Goal: Information Seeking & Learning: Learn about a topic

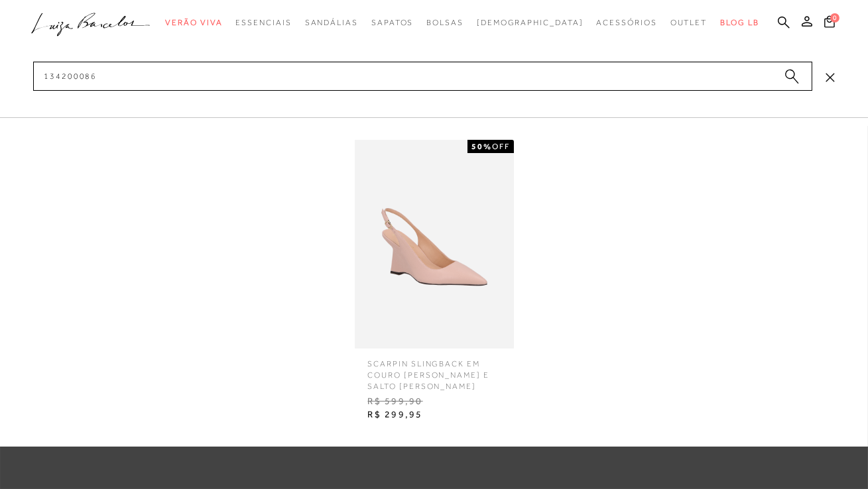
type input "134200086"
click at [462, 258] on img at bounding box center [434, 244] width 159 height 209
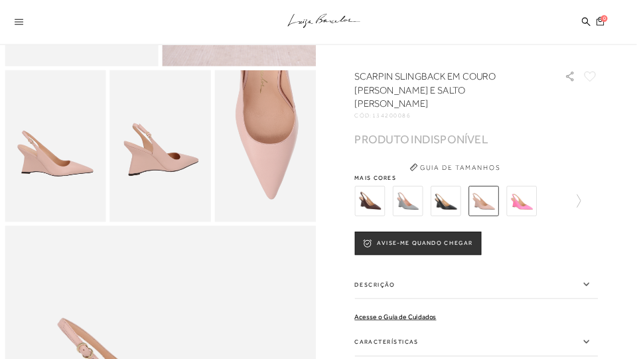
scroll to position [318, 0]
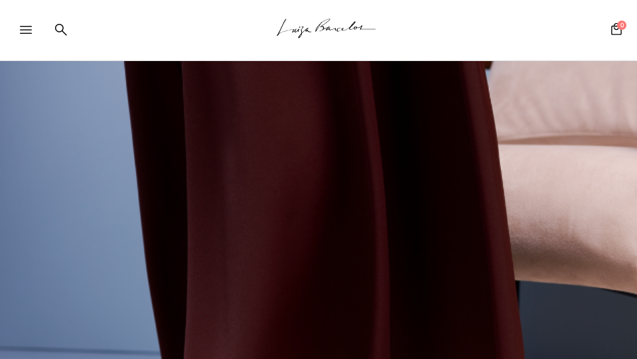
click at [436, 200] on div at bounding box center [318, 260] width 637 height 955
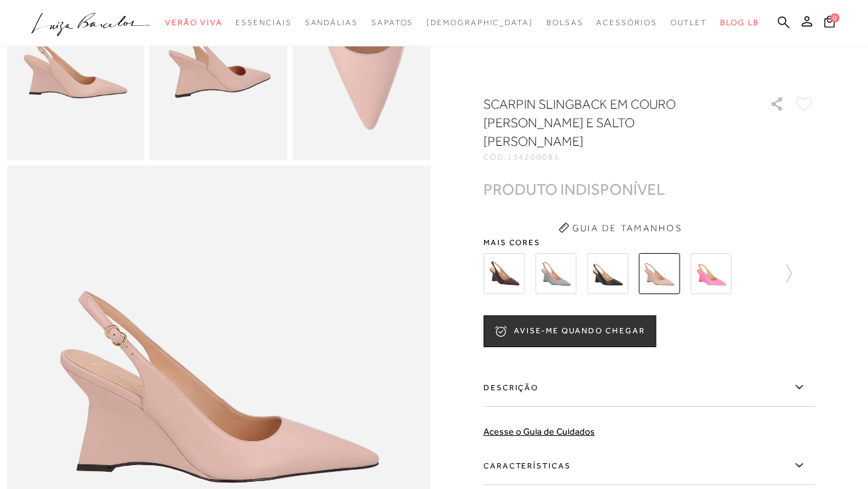
scroll to position [467, 0]
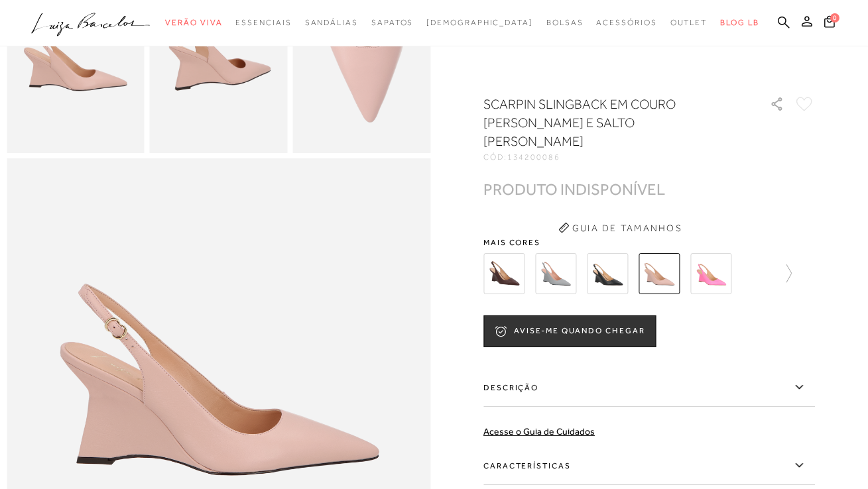
click at [550, 448] on label "Características" at bounding box center [649, 466] width 332 height 38
click at [0, 0] on input "Características" at bounding box center [0, 0] width 0 height 0
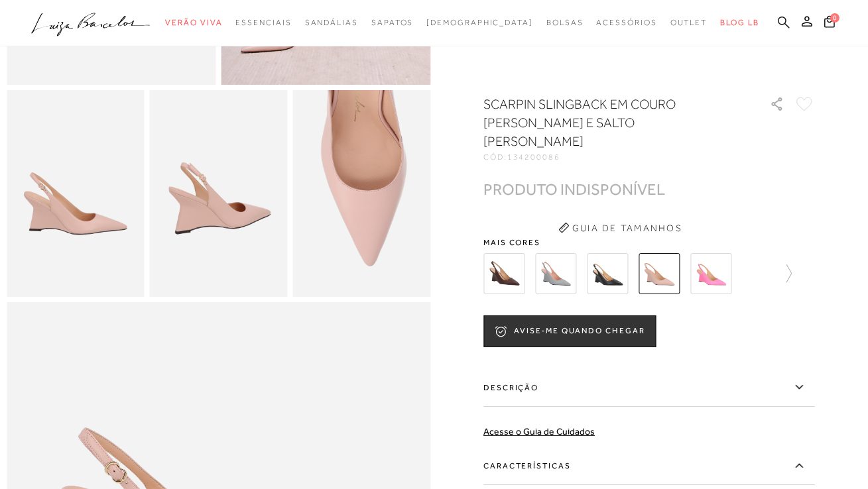
click at [782, 29] on link at bounding box center [784, 23] width 12 height 17
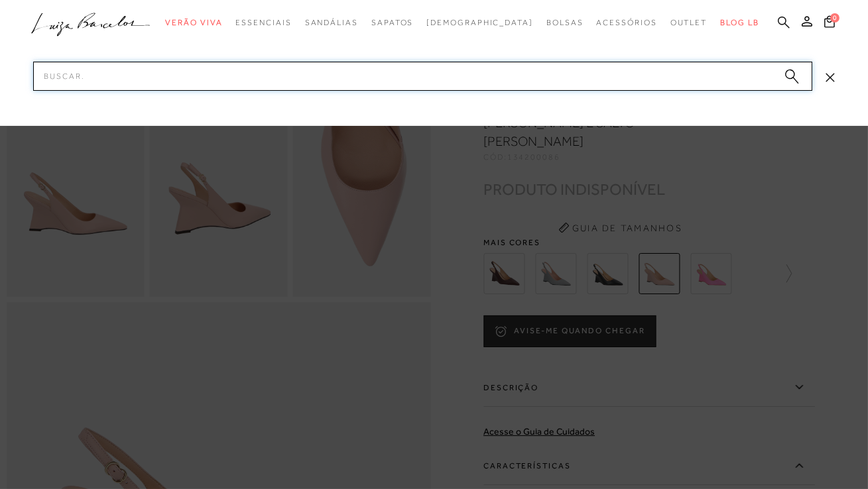
paste input "13420012-5"
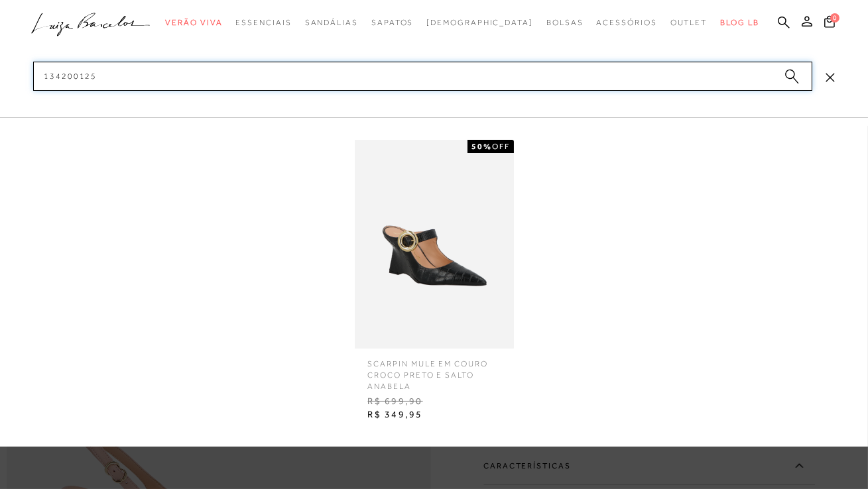
type input "134200125"
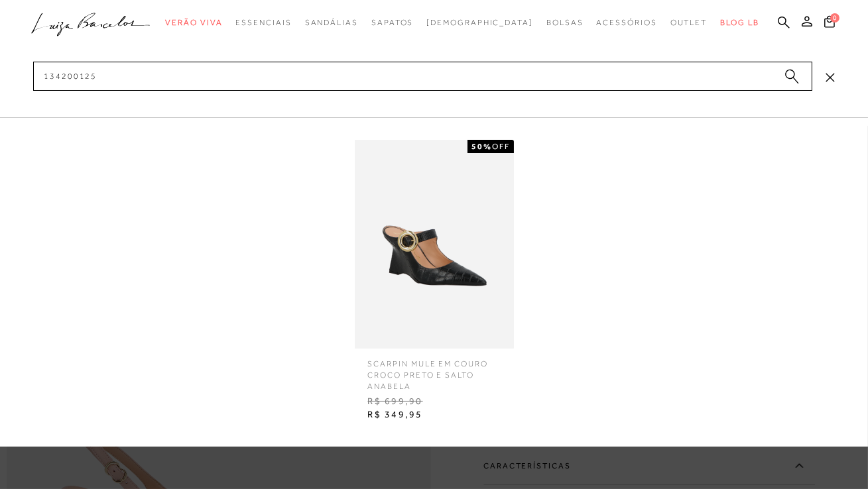
click at [461, 237] on img at bounding box center [434, 244] width 159 height 209
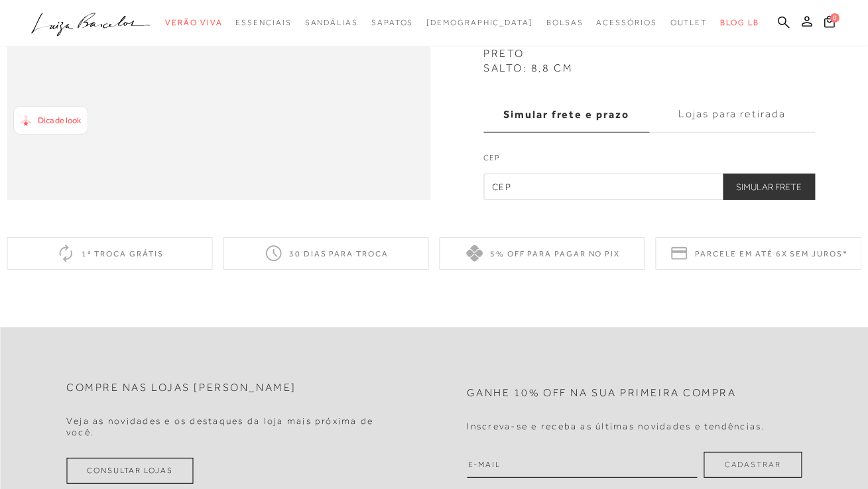
scroll to position [1067, 0]
